Goal: Communication & Community: Answer question/provide support

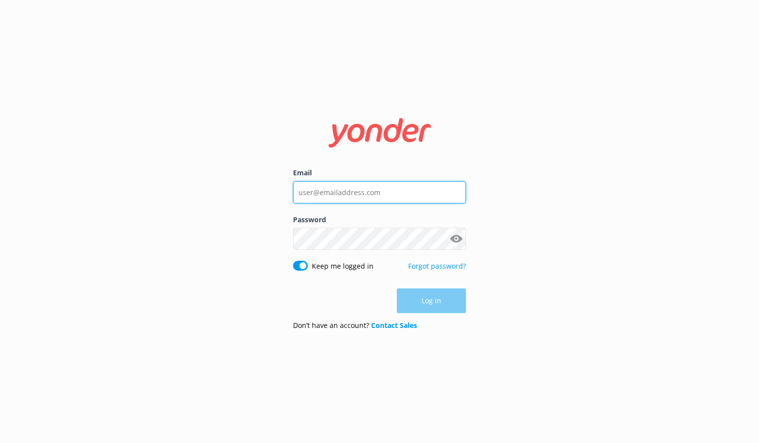
type input "[EMAIL_ADDRESS][DOMAIN_NAME]"
click at [424, 309] on div "Log in" at bounding box center [379, 301] width 173 height 25
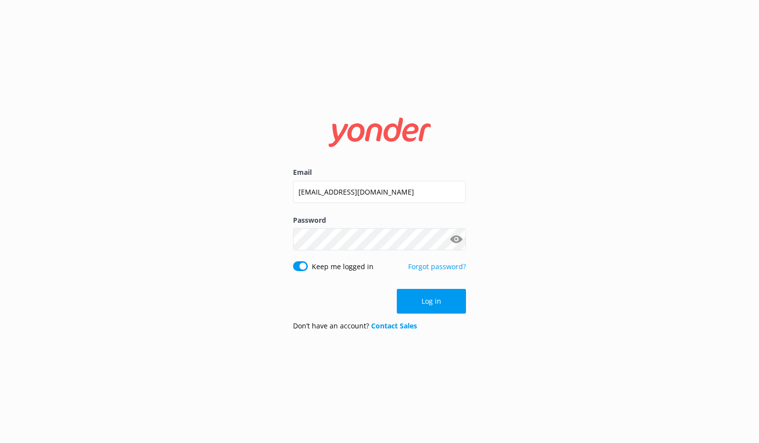
click at [431, 294] on button "Log in" at bounding box center [431, 301] width 69 height 25
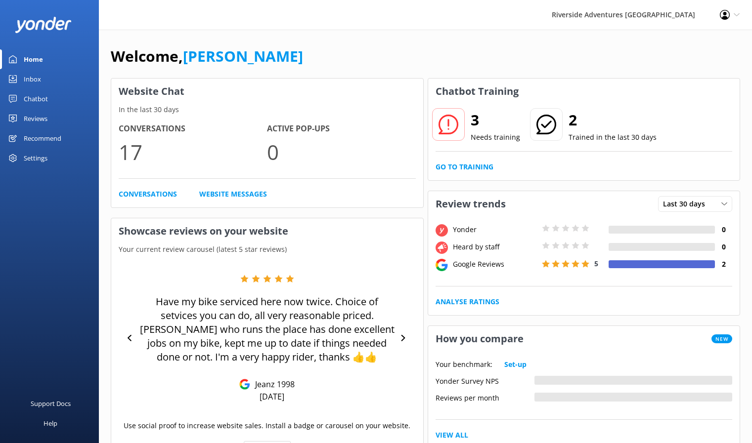
click at [462, 174] on div "3 Needs training 2 Trained in the last 30 days Go to Training" at bounding box center [584, 142] width 312 height 76
click at [461, 167] on link "Go to Training" at bounding box center [464, 167] width 58 height 11
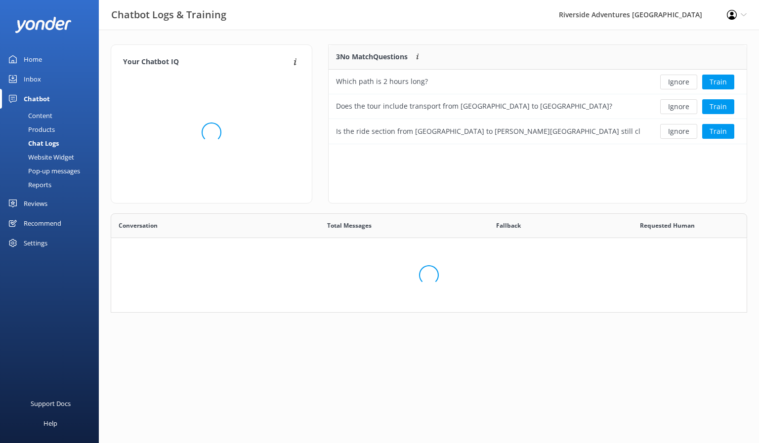
scroll to position [92, 406]
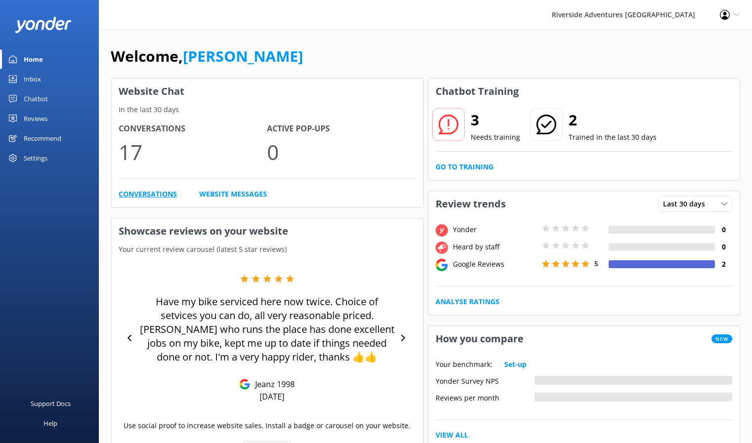
click at [160, 189] on link "Conversations" at bounding box center [148, 194] width 58 height 11
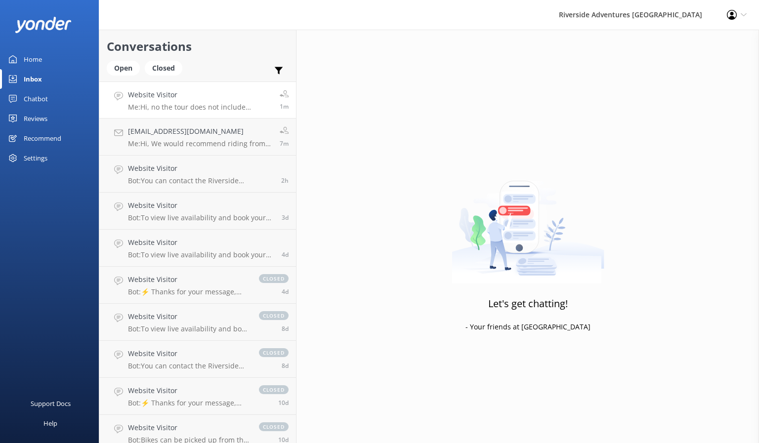
click at [173, 105] on p "Me: Hi, no the tour does not include transport to Santuary mountain however we …" at bounding box center [200, 107] width 144 height 9
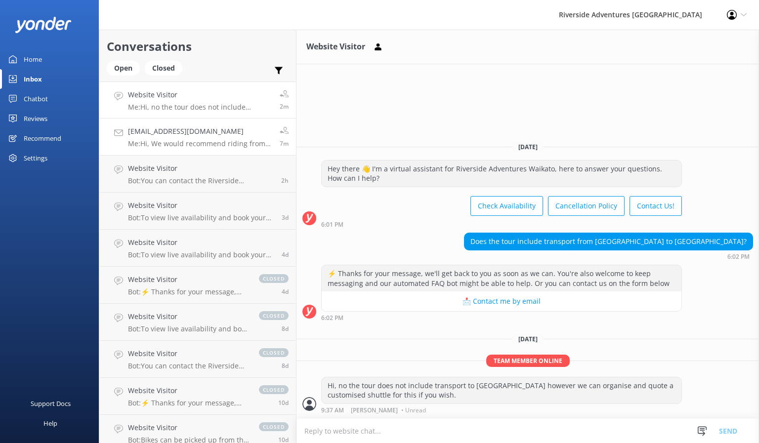
click at [171, 134] on h4 "[EMAIL_ADDRESS][DOMAIN_NAME]" at bounding box center [200, 131] width 144 height 11
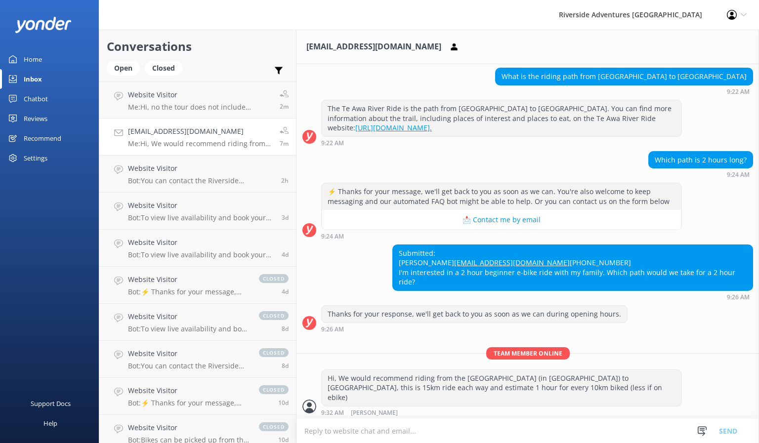
scroll to position [427, 0]
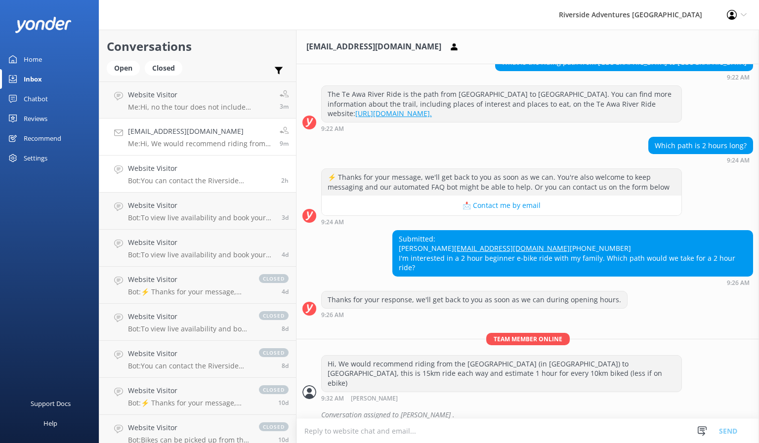
click at [204, 181] on p "Bot: You can contact the Riverside Adventures Waikato team at +64 277 287 448, …" at bounding box center [201, 180] width 146 height 9
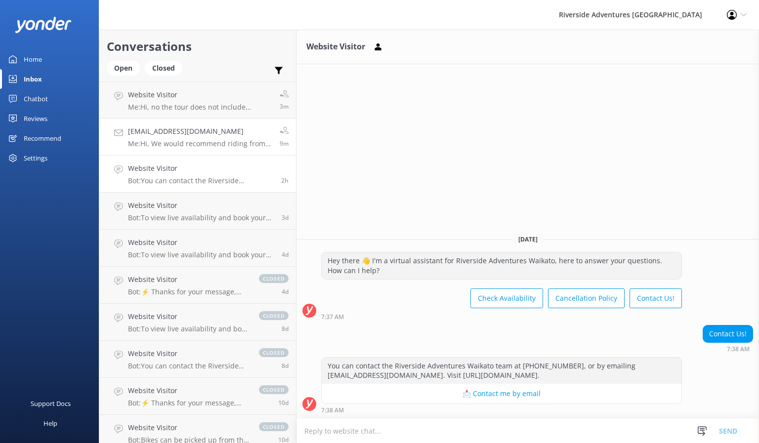
click at [178, 148] on link "emilyreed72@gmail.com Me: Hi, We would recommend riding from the Velodrome (in …" at bounding box center [197, 137] width 197 height 37
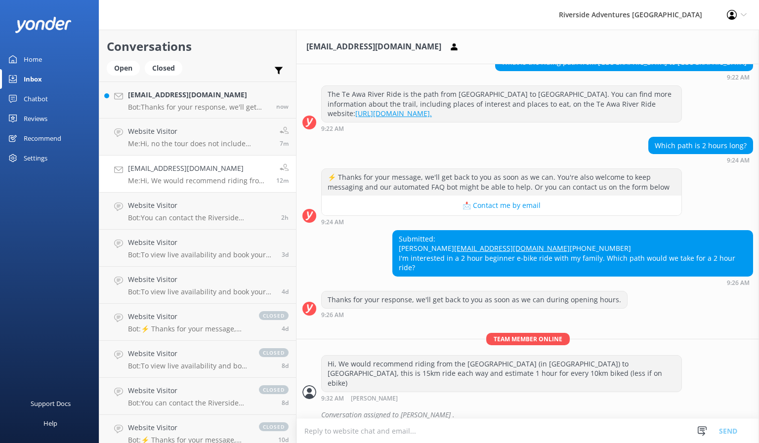
scroll to position [449, 0]
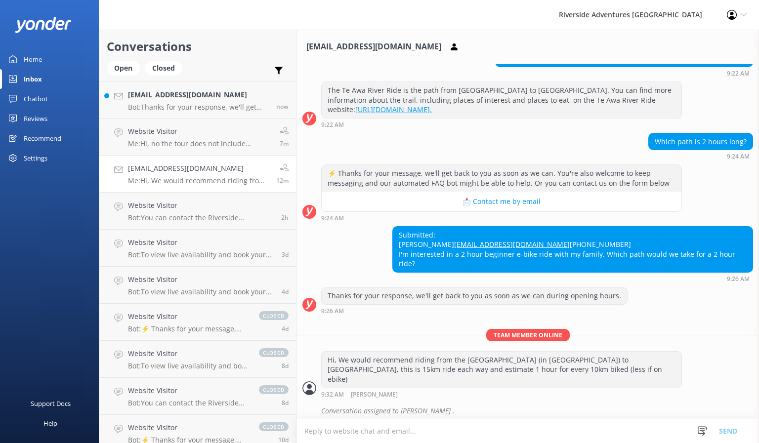
scroll to position [449, 0]
